Goal: Information Seeking & Learning: Learn about a topic

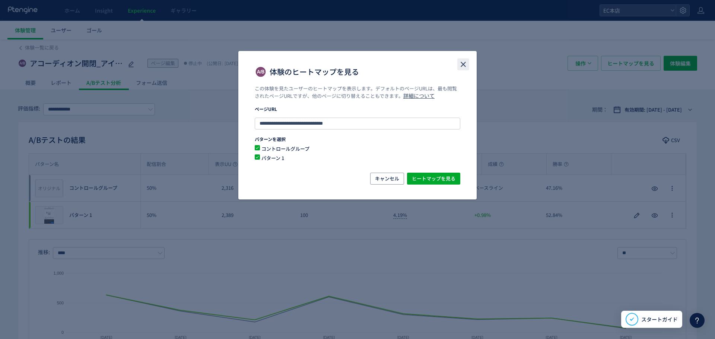
click at [462, 64] on icon "close" at bounding box center [463, 64] width 9 height 9
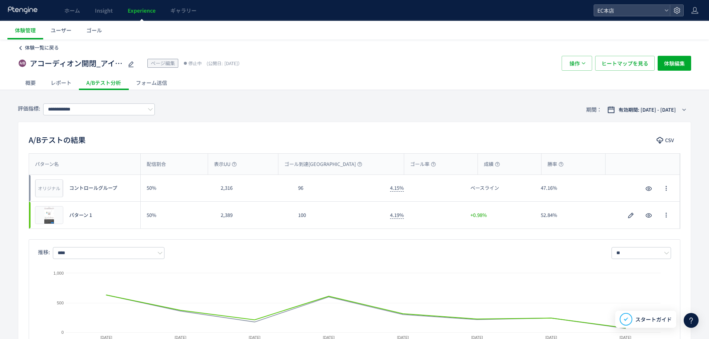
click at [35, 50] on span "体験一覧に戻る" at bounding box center [42, 47] width 34 height 7
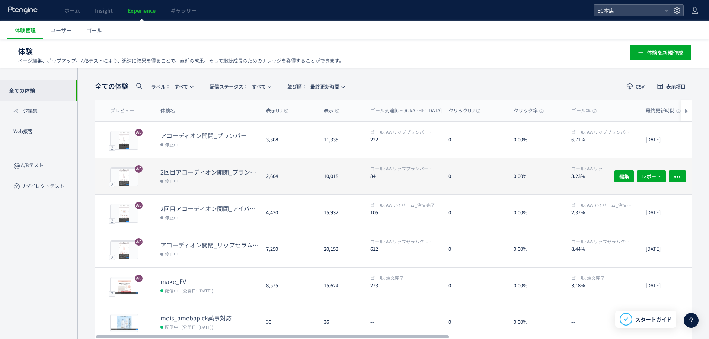
click at [201, 170] on dt "2回目アコーディオン開閉_プランパー(copy)" at bounding box center [210, 172] width 100 height 9
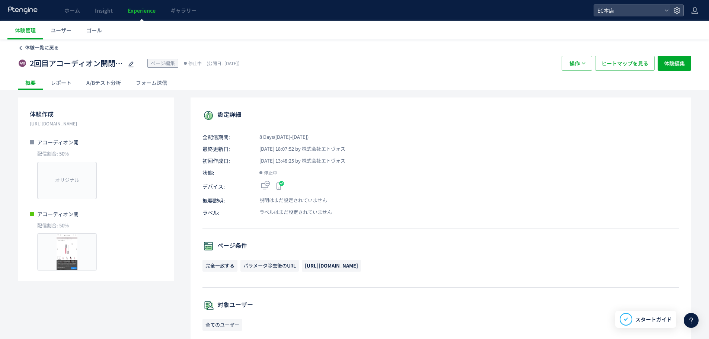
click at [27, 47] on span "体験一覧に戻る" at bounding box center [42, 47] width 34 height 7
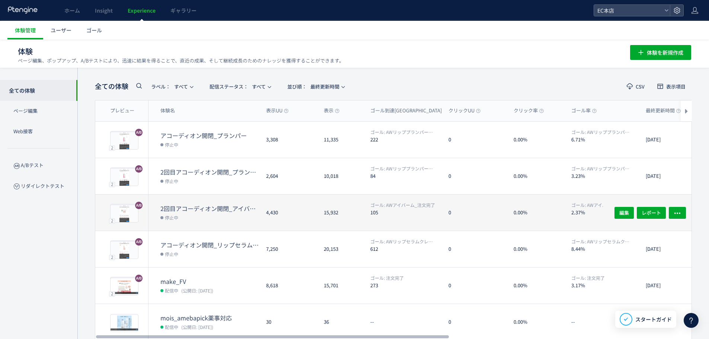
click at [227, 209] on dt "2回目アコーディオン開閉_アイバーム" at bounding box center [210, 208] width 100 height 9
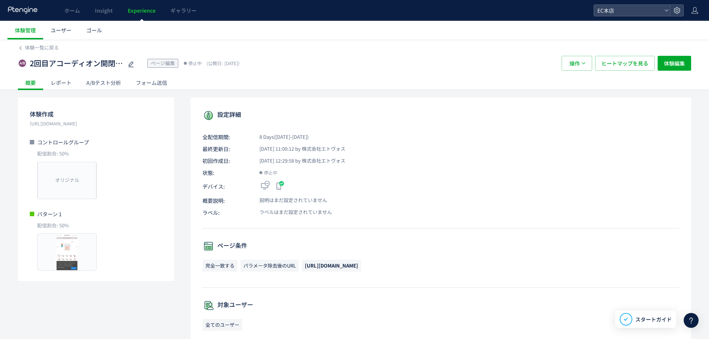
click at [114, 85] on div "A/Bテスト分析" at bounding box center [104, 82] width 50 height 15
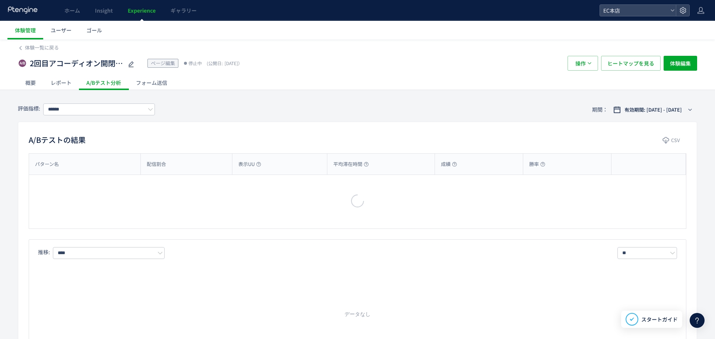
type input "**********"
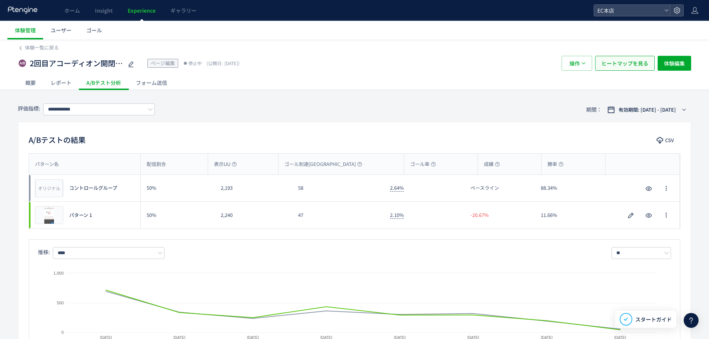
click at [642, 61] on span "ヒートマップを見る" at bounding box center [625, 63] width 47 height 15
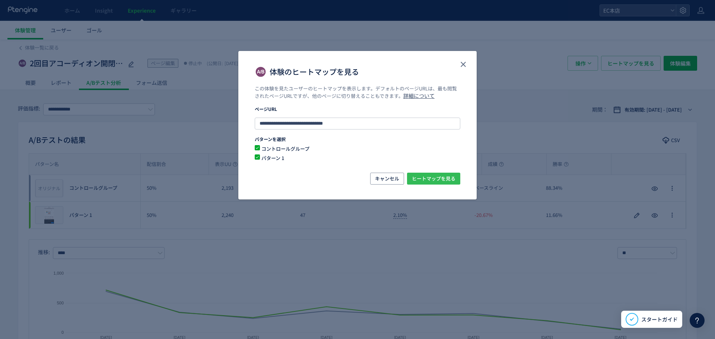
click at [423, 179] on span "ヒートマップを見る" at bounding box center [434, 179] width 44 height 12
click at [462, 64] on icon "close" at bounding box center [463, 64] width 9 height 9
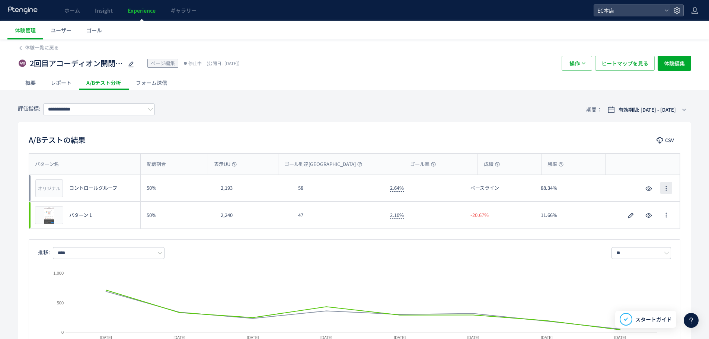
click at [671, 188] on button "button" at bounding box center [667, 188] width 12 height 12
click at [594, 156] on div "勝率" at bounding box center [574, 164] width 64 height 21
click at [60, 82] on div "レポート" at bounding box center [61, 82] width 36 height 15
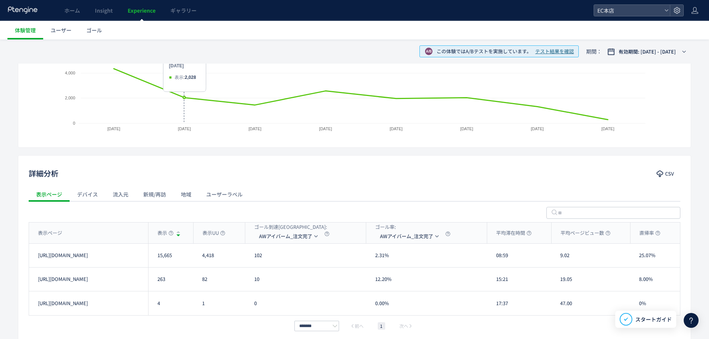
scroll to position [186, 0]
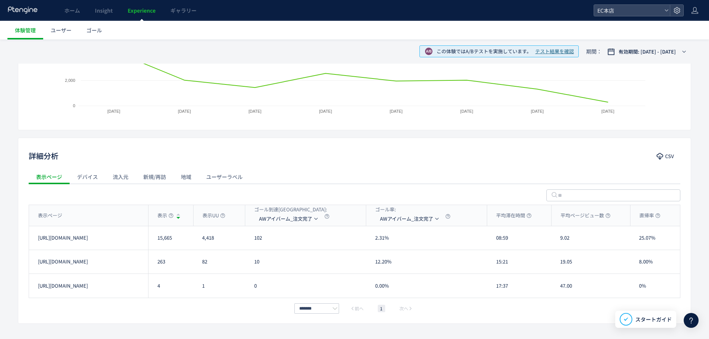
click at [155, 177] on div "新規/再訪" at bounding box center [155, 176] width 38 height 15
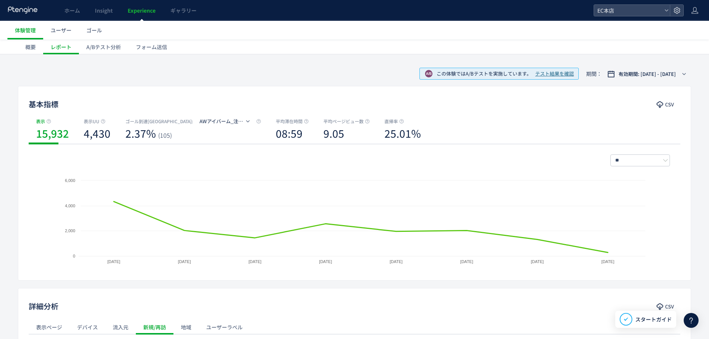
scroll to position [0, 0]
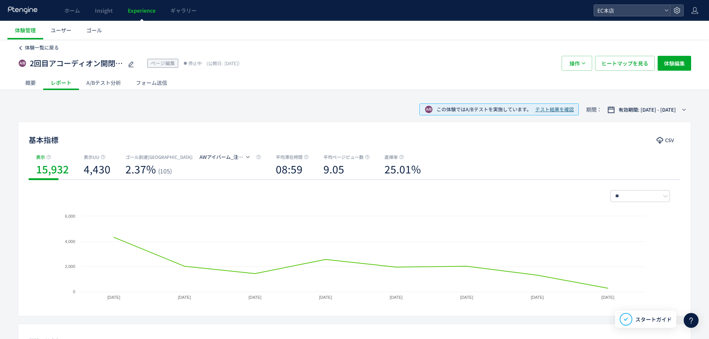
click at [31, 45] on span "体験一覧に戻る" at bounding box center [42, 47] width 34 height 7
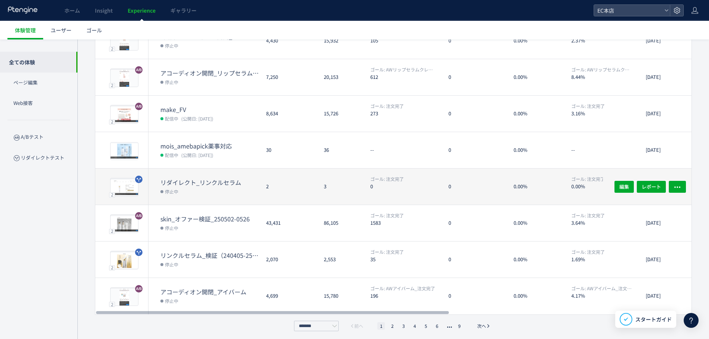
scroll to position [175, 0]
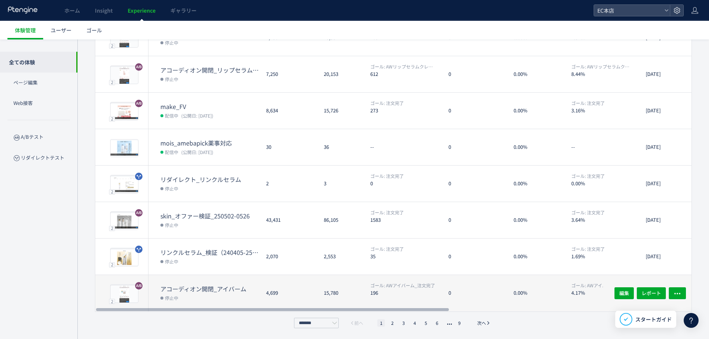
click at [220, 286] on dt "アコーディオン開閉_アイバーム" at bounding box center [210, 289] width 100 height 9
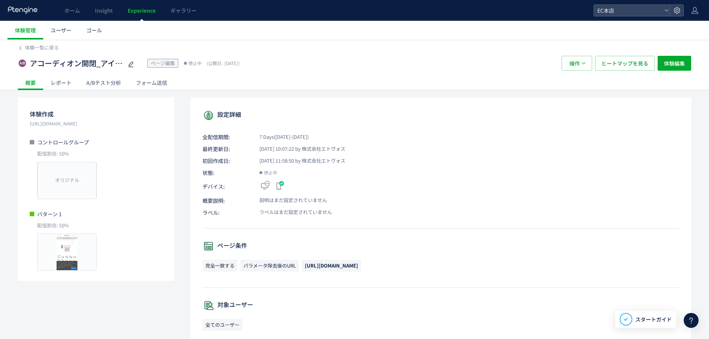
click at [98, 79] on div "A/Bテスト分析" at bounding box center [104, 82] width 50 height 15
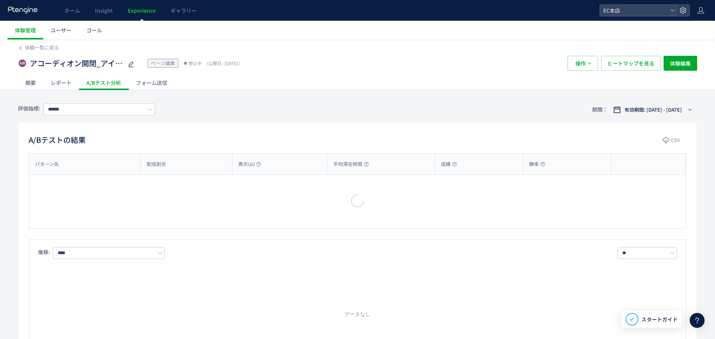
type input "**********"
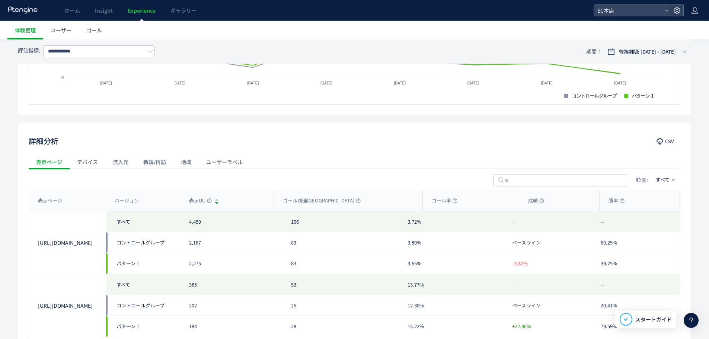
scroll to position [316, 0]
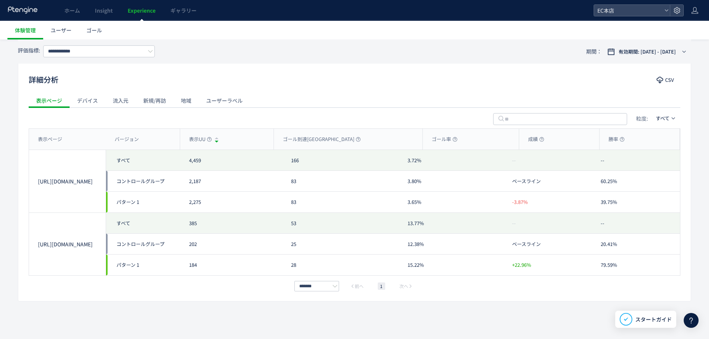
click at [152, 99] on div "新規/再訪" at bounding box center [155, 100] width 38 height 15
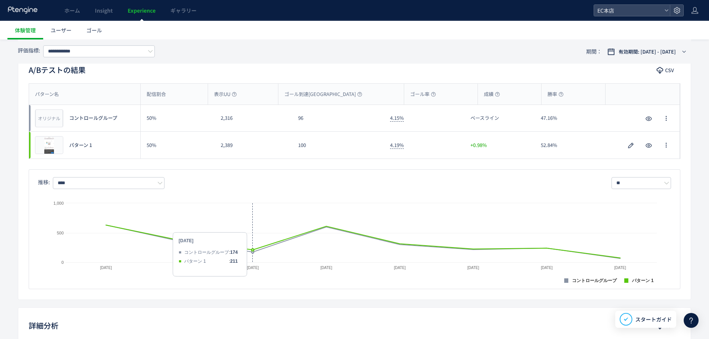
scroll to position [0, 0]
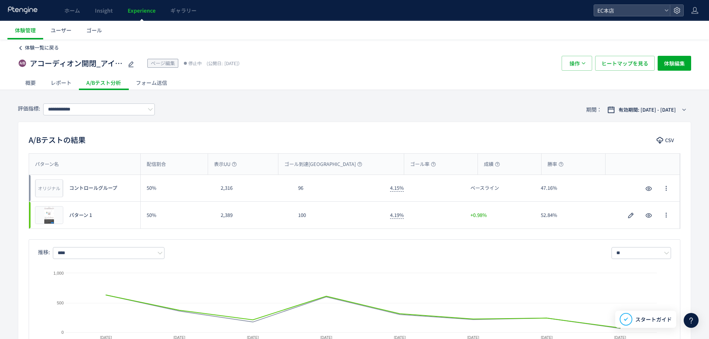
click at [33, 49] on span "体験一覧に戻る" at bounding box center [42, 47] width 34 height 7
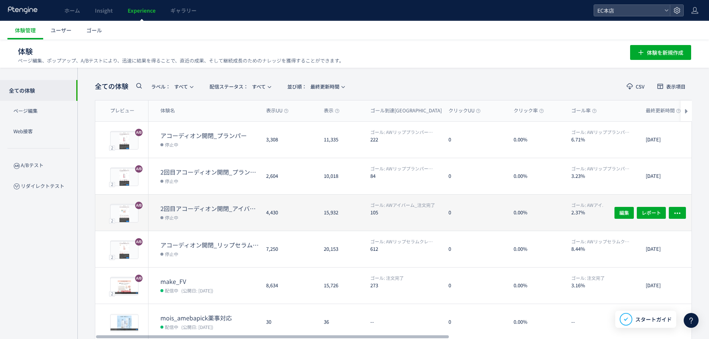
click at [219, 209] on dt "2回目アコーディオン開閉_アイバーム" at bounding box center [210, 208] width 100 height 9
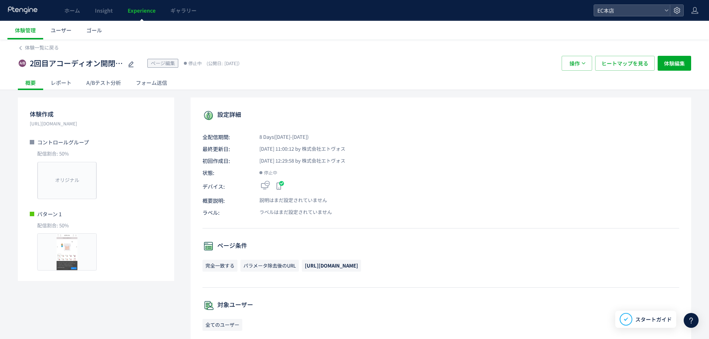
click at [112, 76] on div "A/Bテスト分析" at bounding box center [104, 82] width 50 height 15
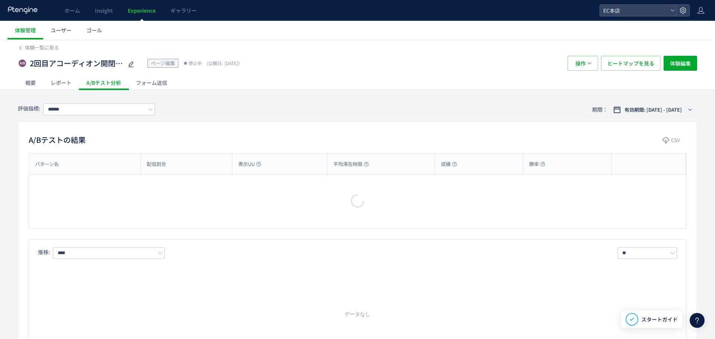
type input "**********"
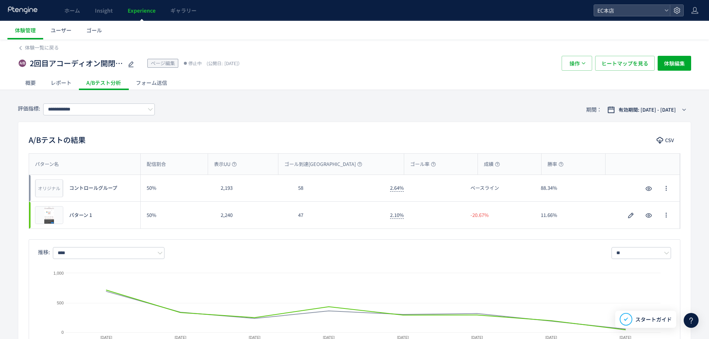
click at [64, 85] on div "レポート" at bounding box center [61, 82] width 36 height 15
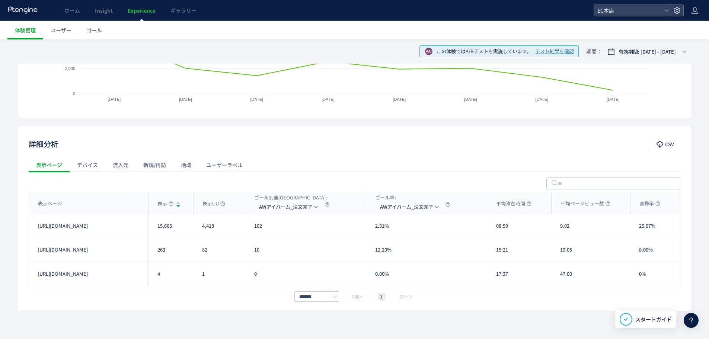
scroll to position [209, 0]
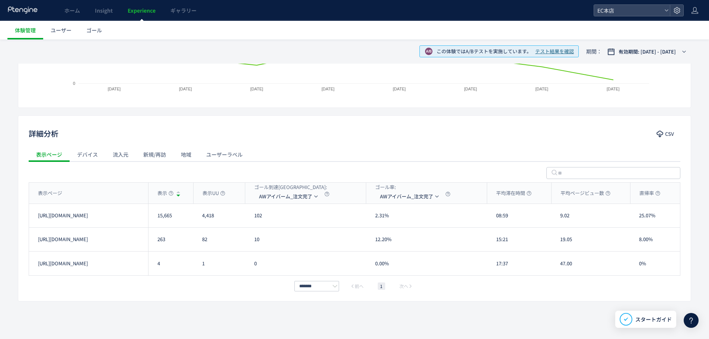
click at [163, 158] on div "新規/再訪" at bounding box center [155, 154] width 38 height 15
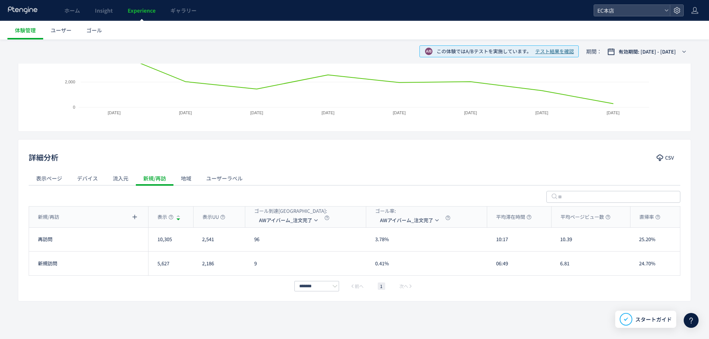
scroll to position [185, 0]
click at [130, 211] on div "新規/再訪" at bounding box center [88, 217] width 119 height 21
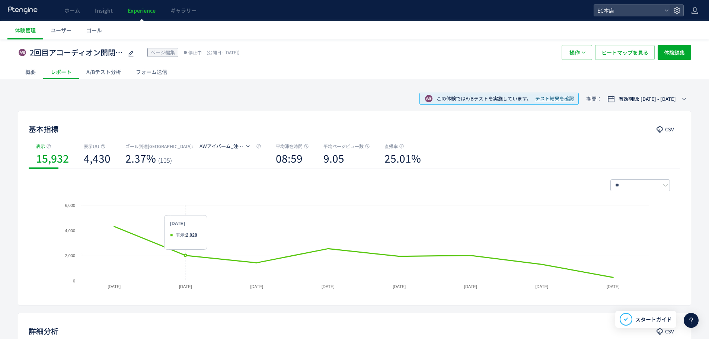
scroll to position [0, 0]
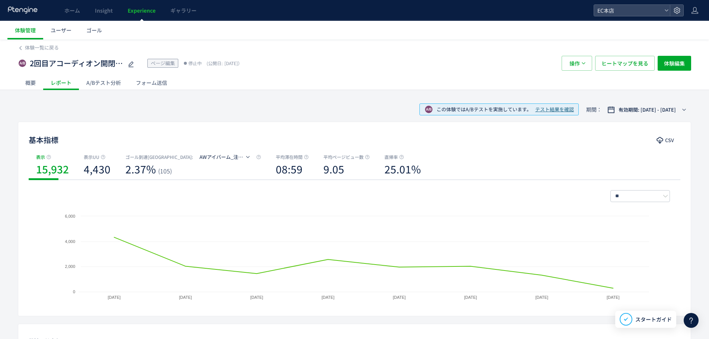
click at [113, 84] on div "A/Bテスト分析" at bounding box center [104, 82] width 50 height 15
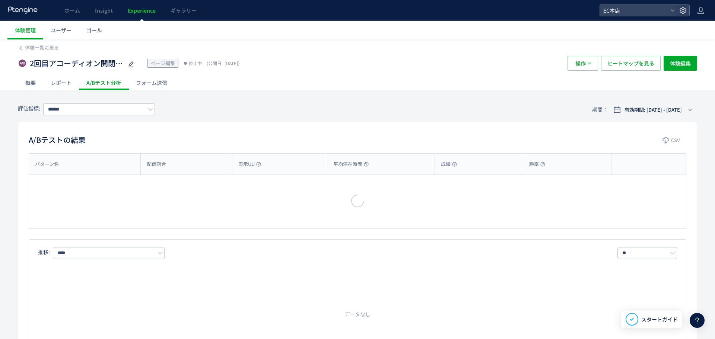
type input "**********"
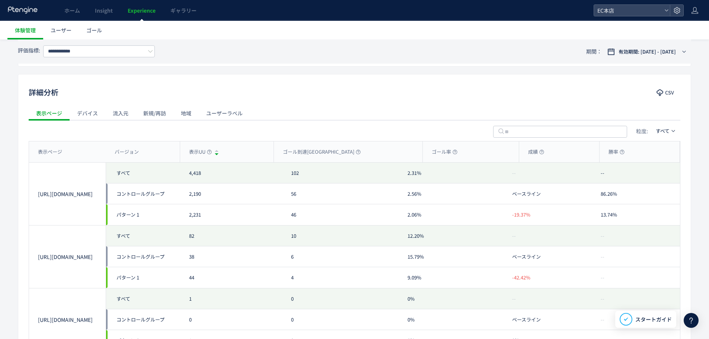
scroll to position [298, 0]
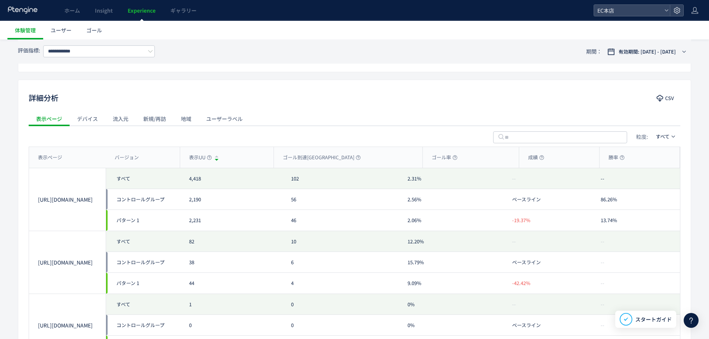
click at [153, 118] on div "新規/再訪" at bounding box center [155, 118] width 38 height 15
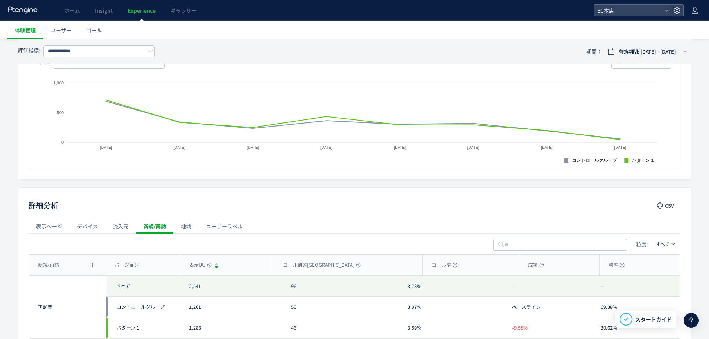
scroll to position [186, 0]
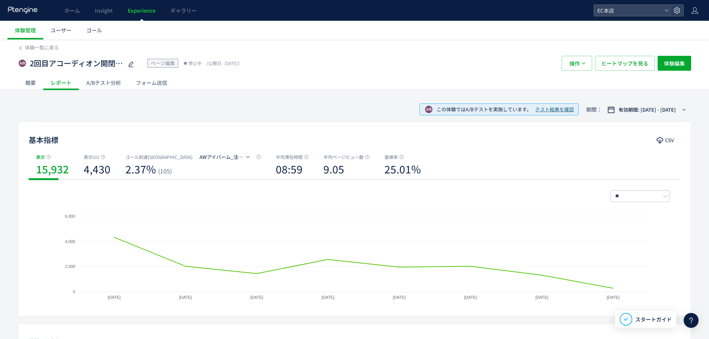
click at [22, 43] on div "体験一覧に戻る" at bounding box center [355, 45] width 674 height 12
click at [22, 47] on icon at bounding box center [20, 47] width 5 height 5
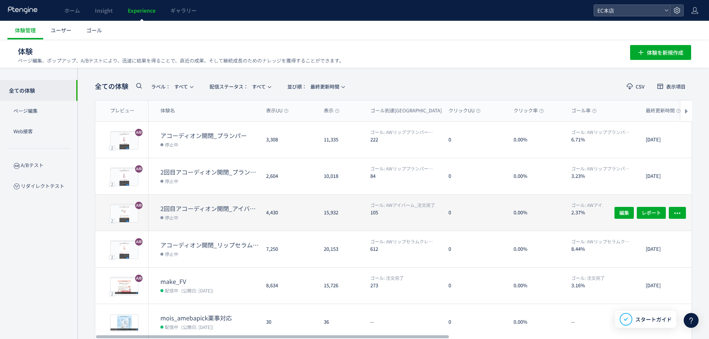
click at [231, 206] on dt "2回目アコーディオン開閉_アイバーム" at bounding box center [210, 208] width 100 height 9
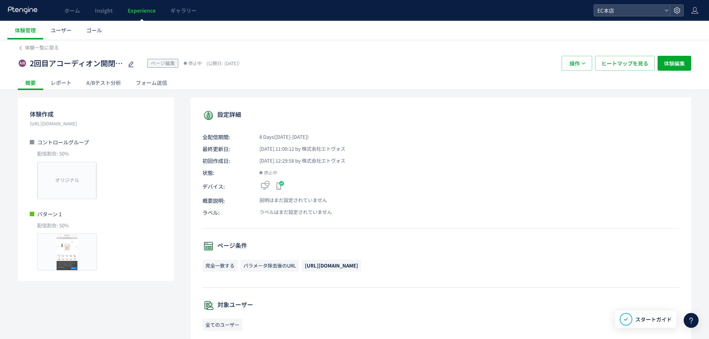
click at [105, 88] on div "A/Bテスト分析" at bounding box center [104, 82] width 50 height 15
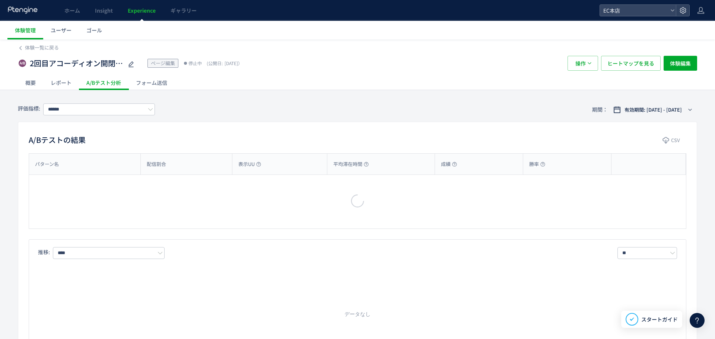
type input "**********"
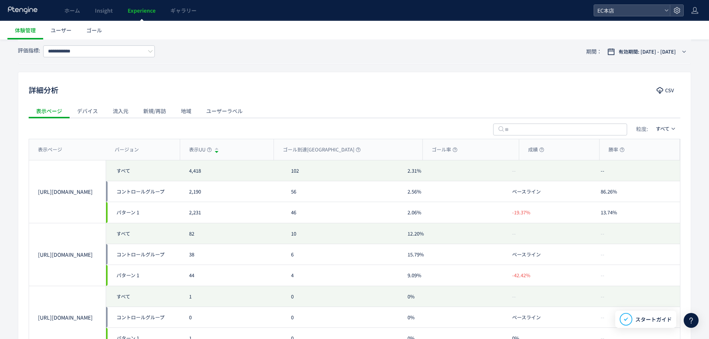
scroll to position [335, 0]
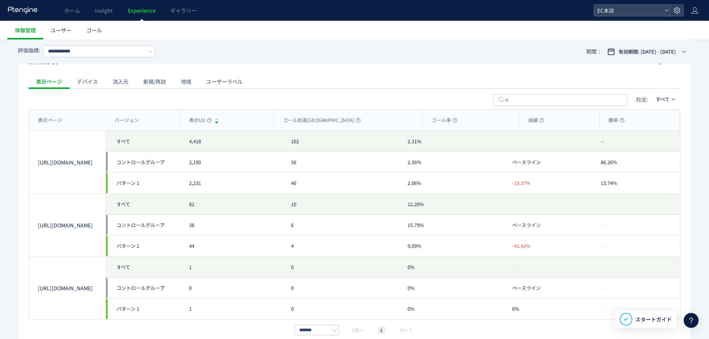
click at [145, 79] on div "新規/再訪" at bounding box center [155, 81] width 38 height 15
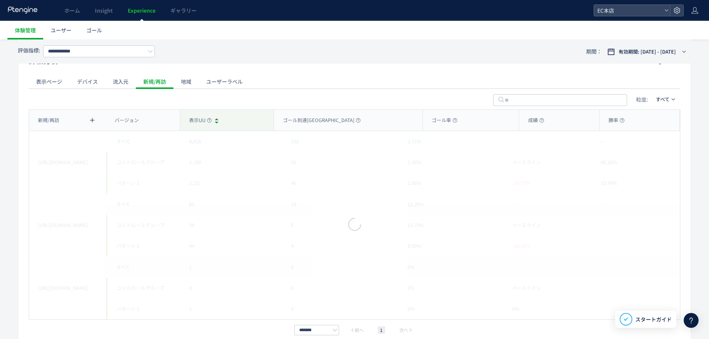
scroll to position [316, 0]
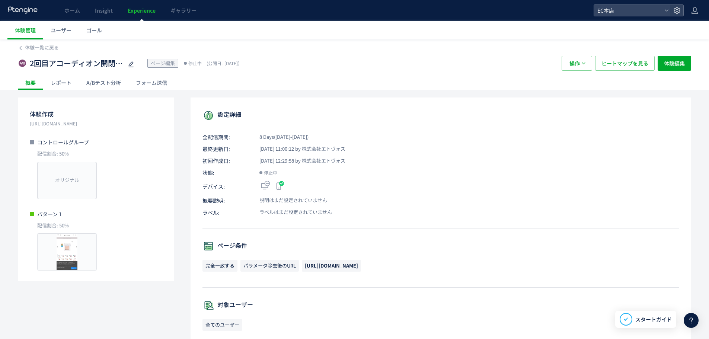
click at [143, 9] on span "Experience" at bounding box center [142, 10] width 28 height 7
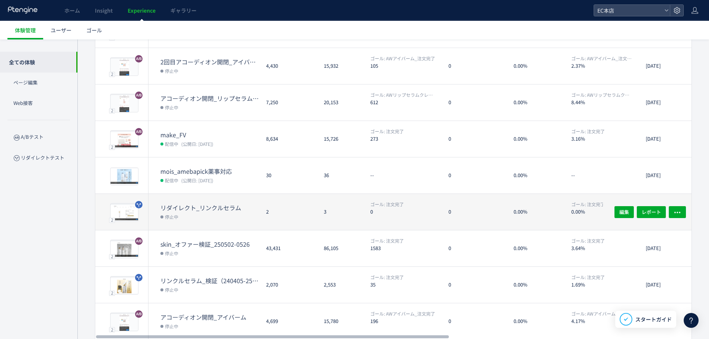
scroll to position [175, 0]
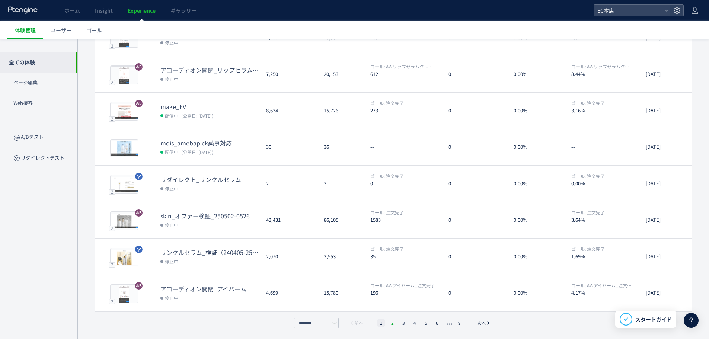
click at [400, 323] on li "2" at bounding box center [403, 323] width 7 height 7
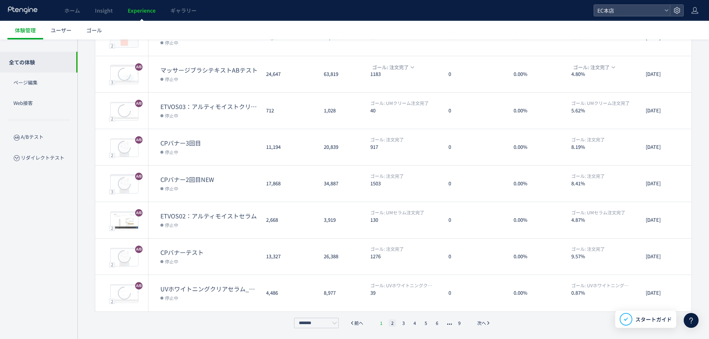
click at [384, 323] on li "1" at bounding box center [381, 323] width 7 height 7
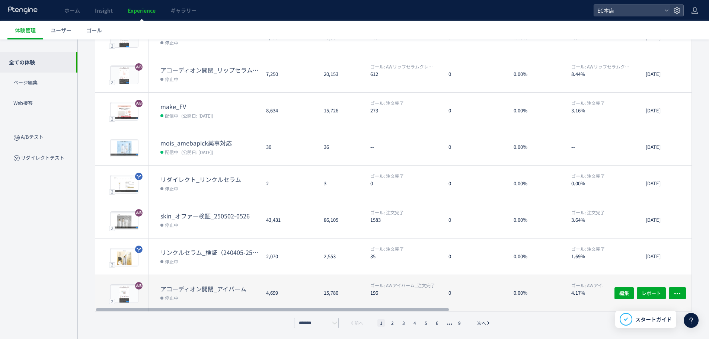
click at [243, 288] on dt "アコーディオン開閉_アイバーム" at bounding box center [210, 289] width 100 height 9
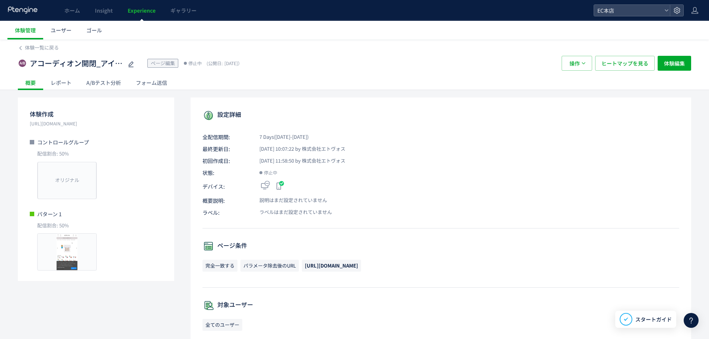
click at [103, 90] on div "体験一覧に戻る アコーディオン開閉_アイバーム ページ編集 停止中 (公開日: [DATE]） 操作 ヒートマップを見る 体験編集 概要 レポート A/Bテス…" at bounding box center [354, 303] width 709 height 529
click at [103, 85] on div "A/Bテスト分析" at bounding box center [104, 82] width 50 height 15
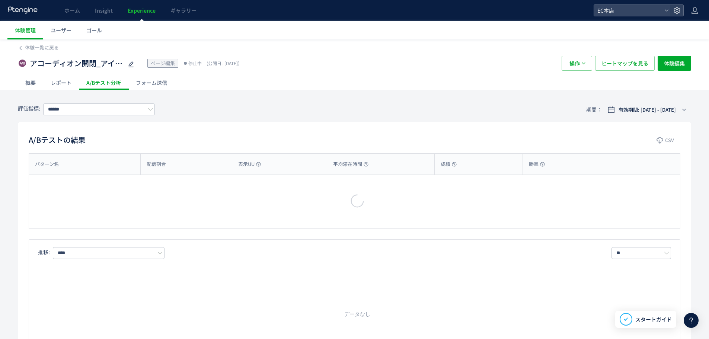
type input "**********"
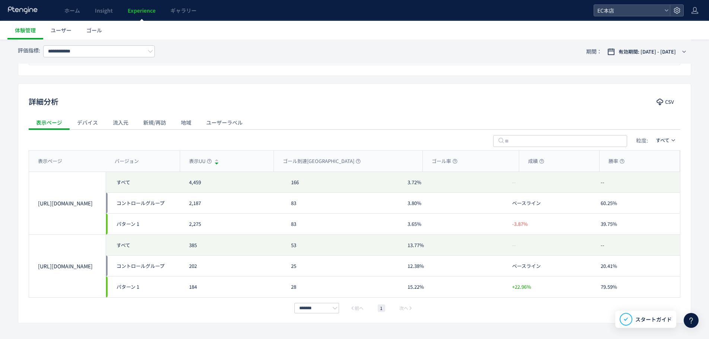
scroll to position [316, 0]
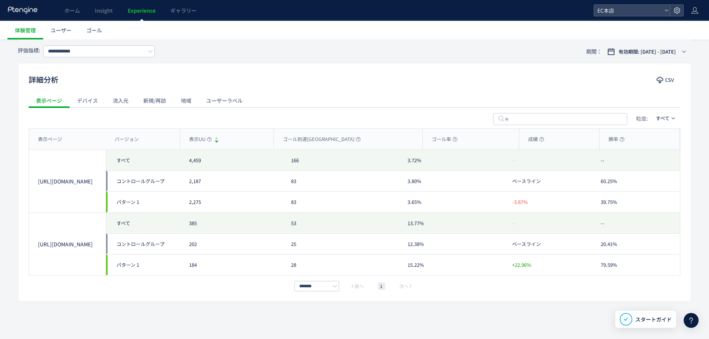
click at [147, 100] on div "新規/再訪" at bounding box center [155, 100] width 38 height 15
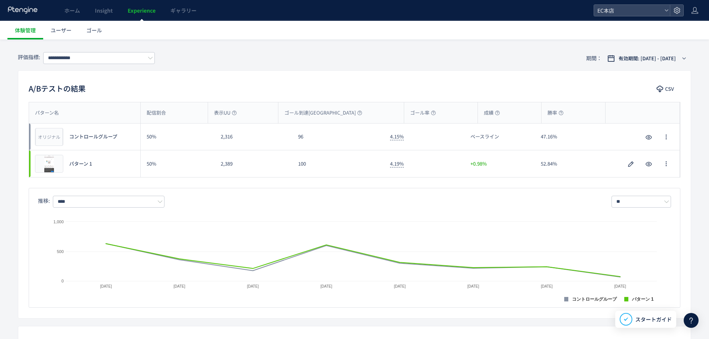
scroll to position [0, 0]
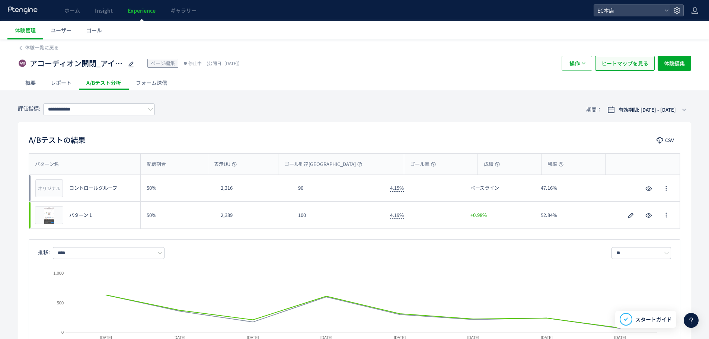
click at [607, 60] on span "ヒートマップを見る" at bounding box center [625, 63] width 47 height 15
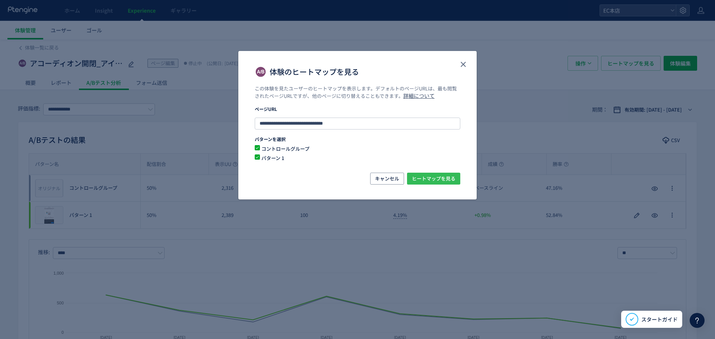
click at [427, 176] on span "ヒートマップを見る" at bounding box center [434, 179] width 44 height 12
click at [463, 63] on icon "close" at bounding box center [463, 64] width 9 height 9
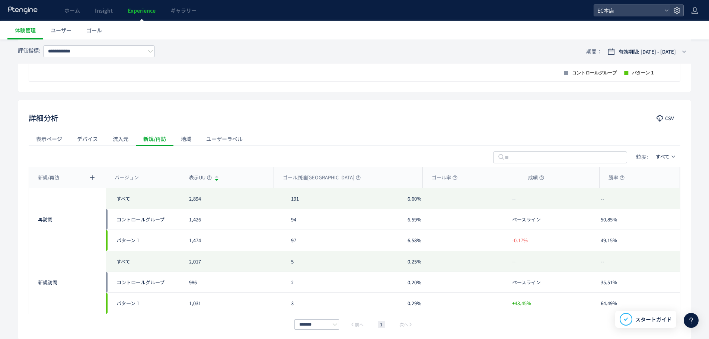
scroll to position [316, 0]
